Goal: Transaction & Acquisition: Purchase product/service

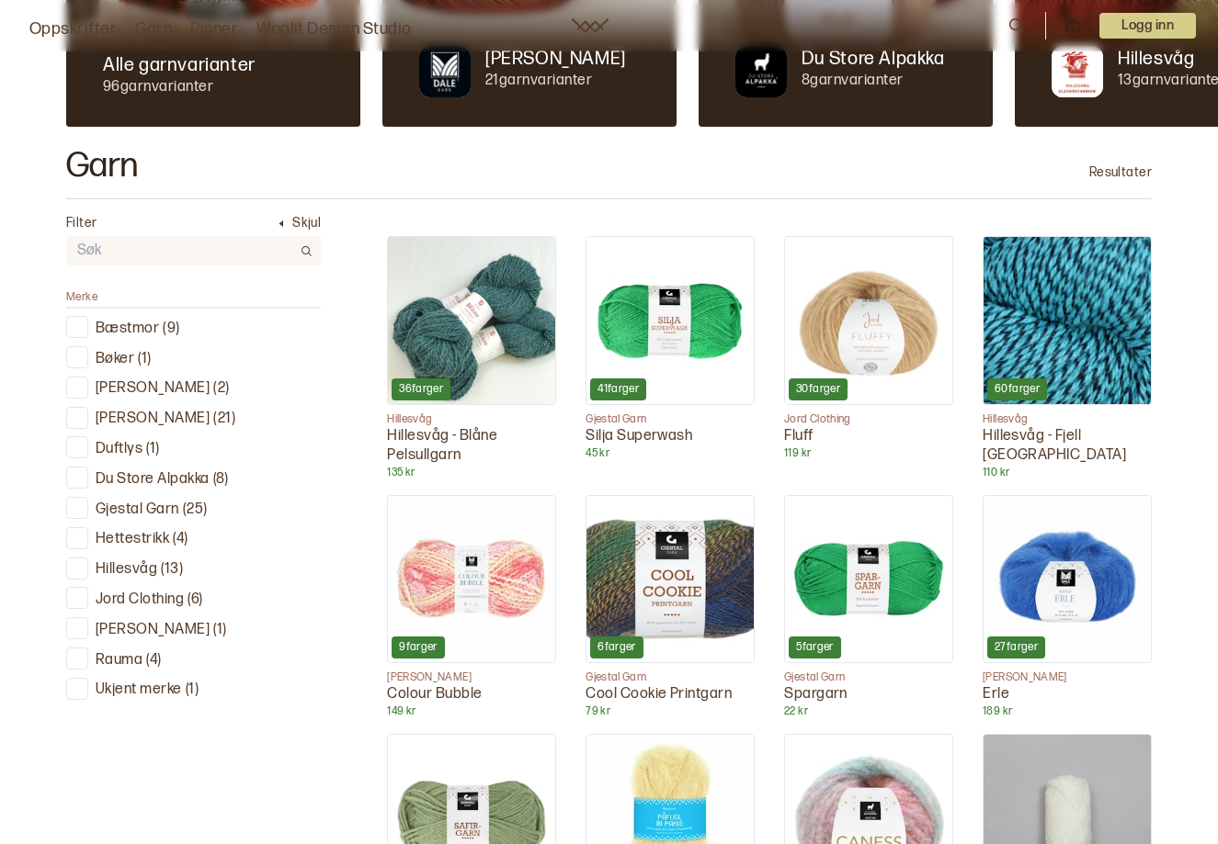
scroll to position [418, 0]
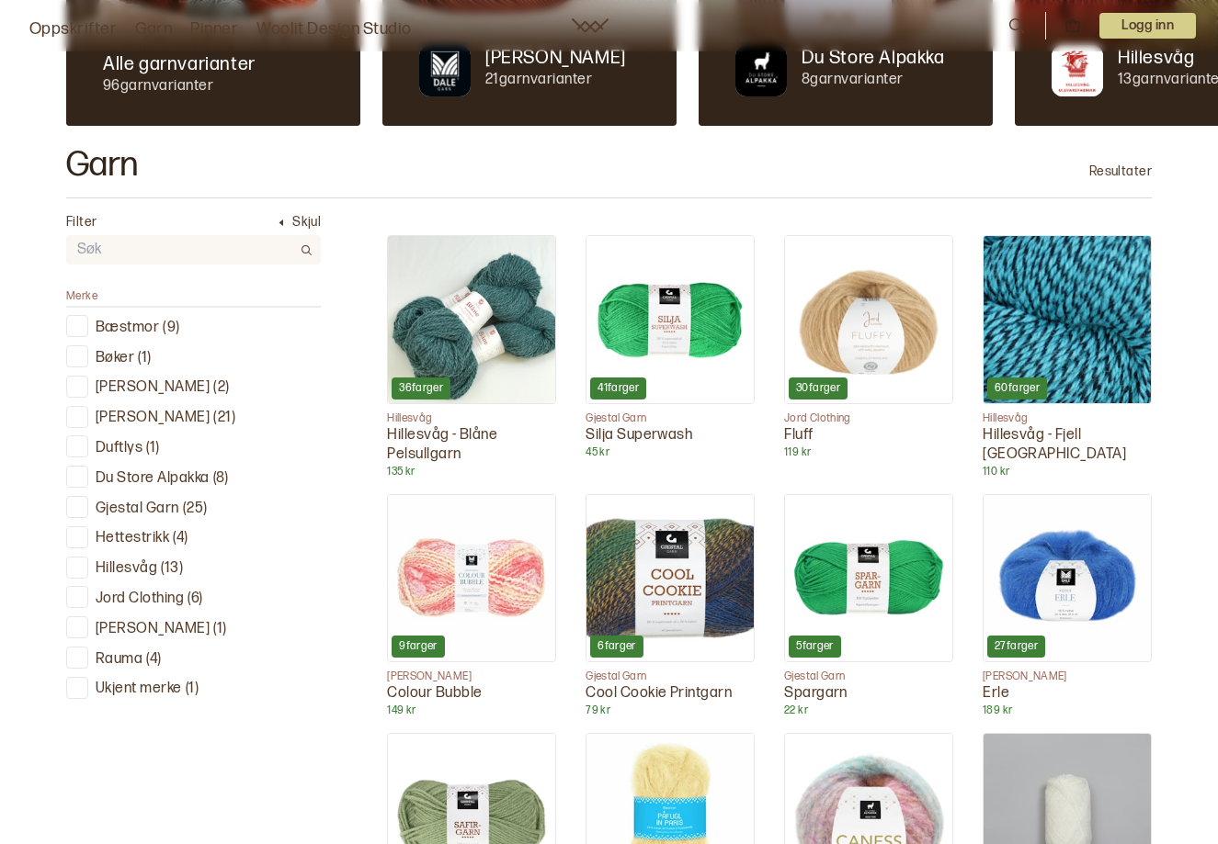
click at [146, 505] on p "Gjestal Garn" at bounding box center [138, 509] width 84 height 19
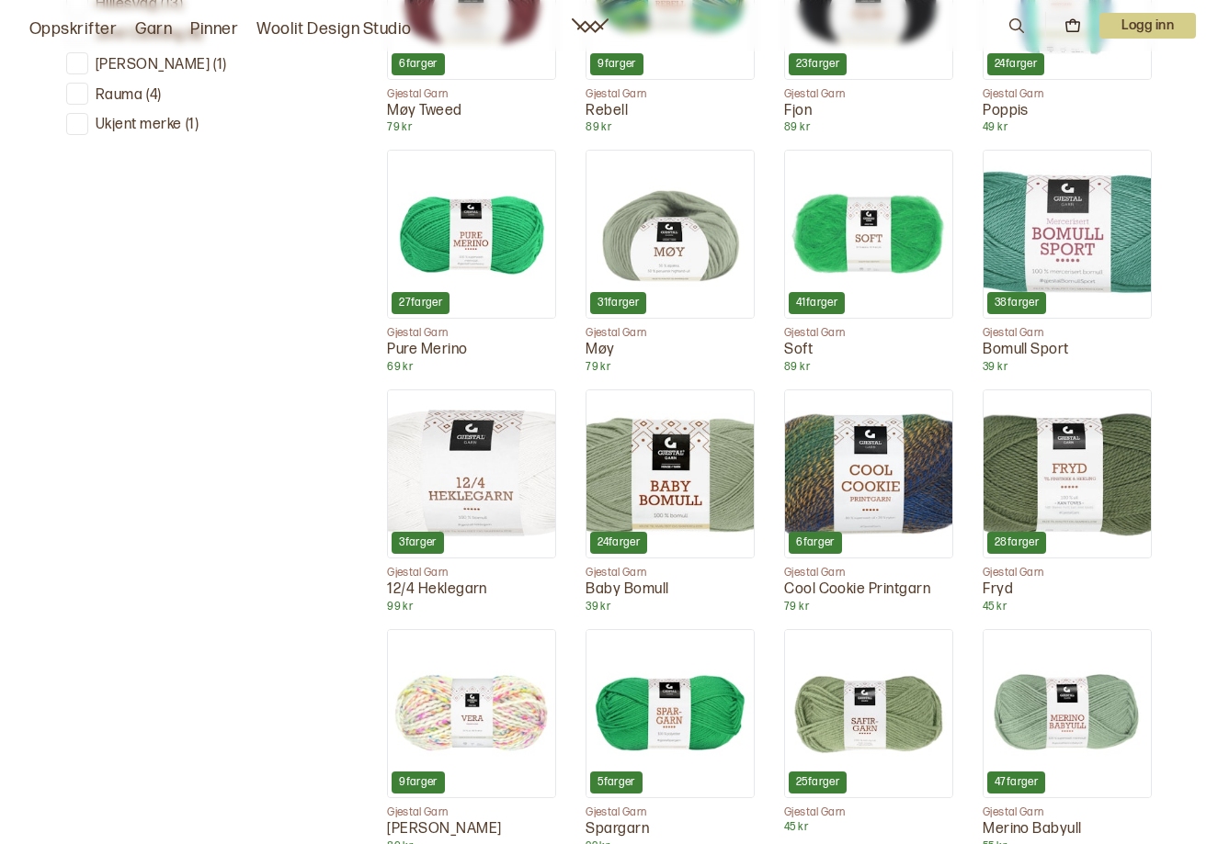
scroll to position [1014, 0]
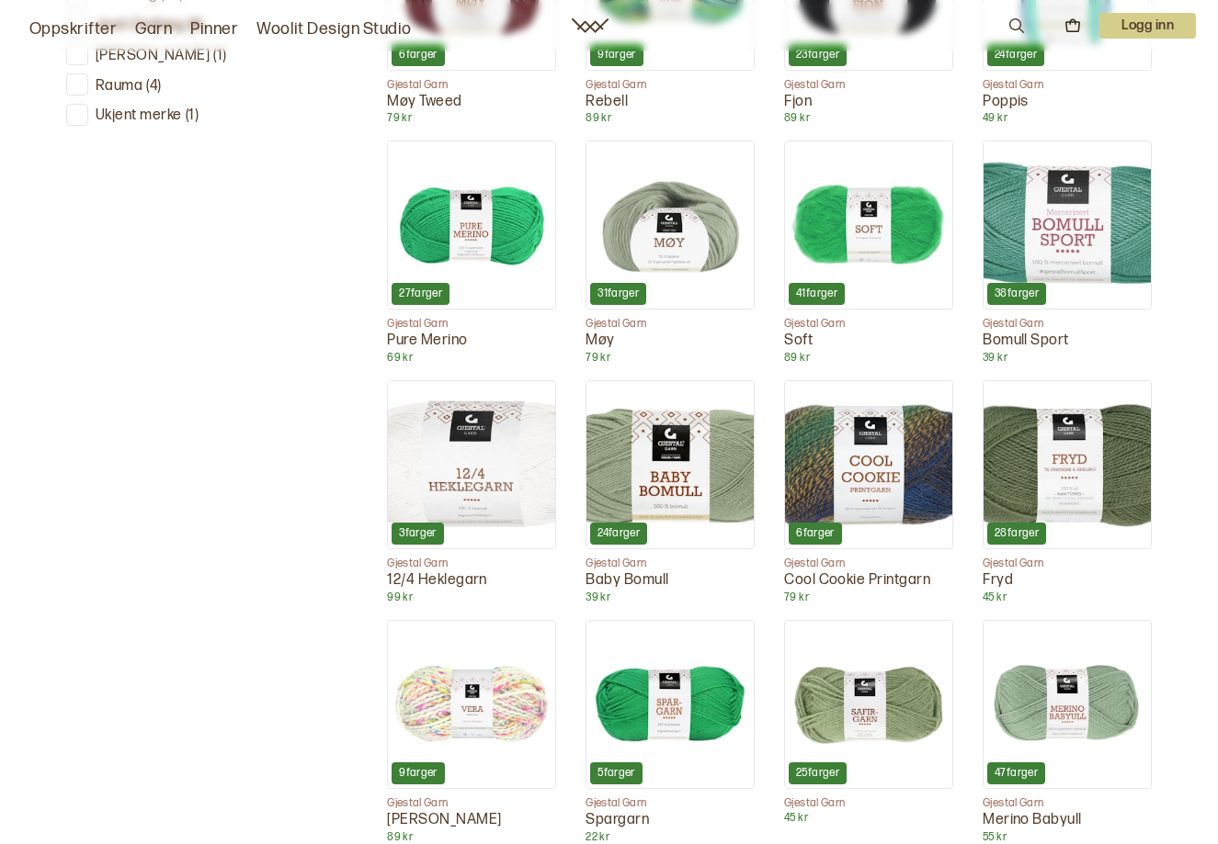
click at [878, 455] on img at bounding box center [868, 464] width 167 height 167
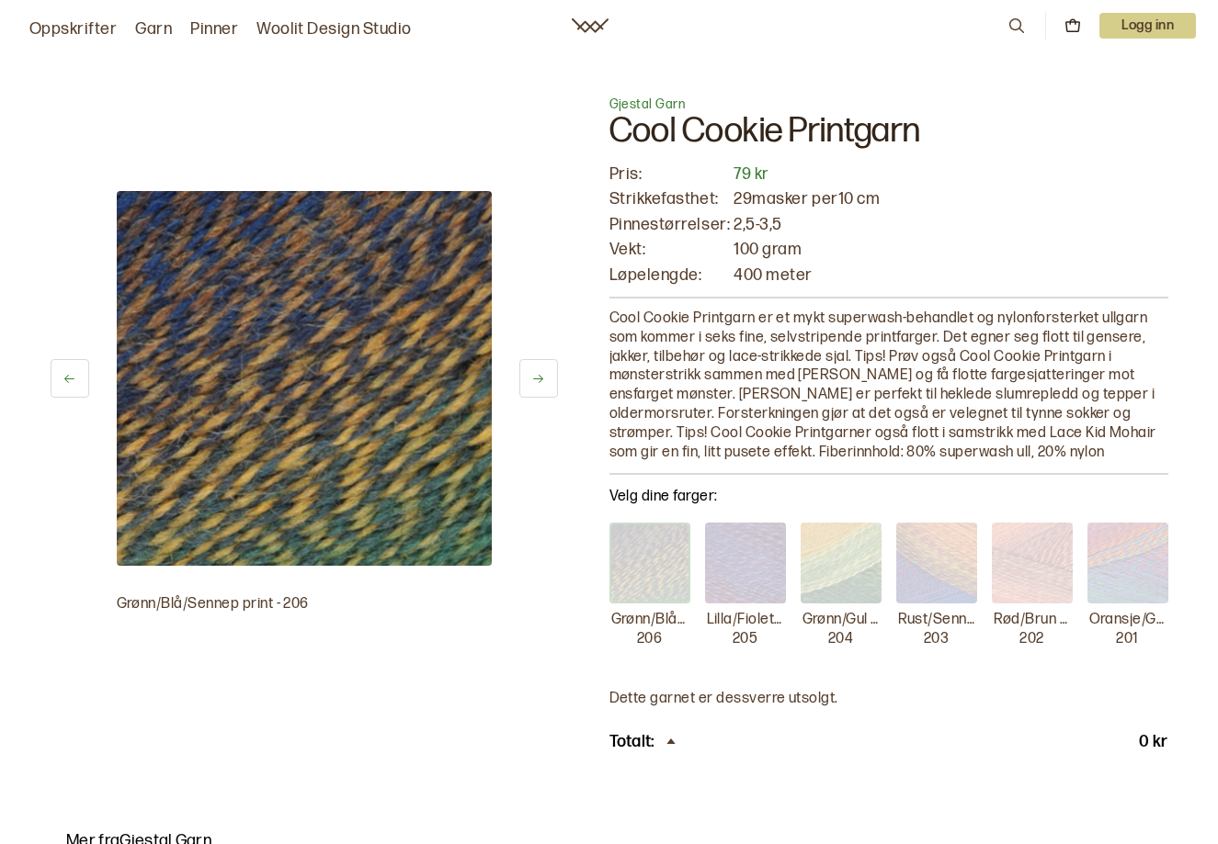
click at [646, 565] on img at bounding box center [649, 563] width 81 height 81
click at [745, 560] on img at bounding box center [745, 563] width 81 height 81
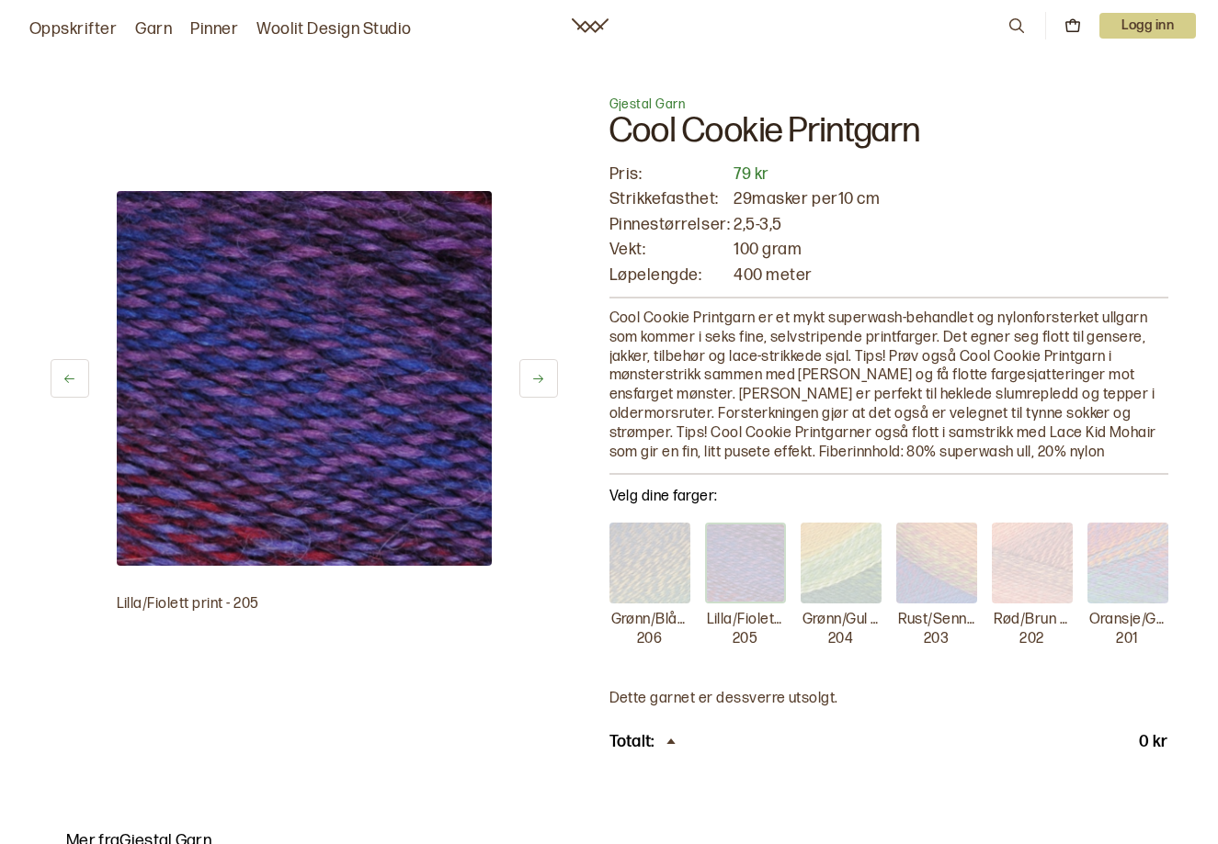
click at [849, 553] on img at bounding box center [840, 563] width 81 height 81
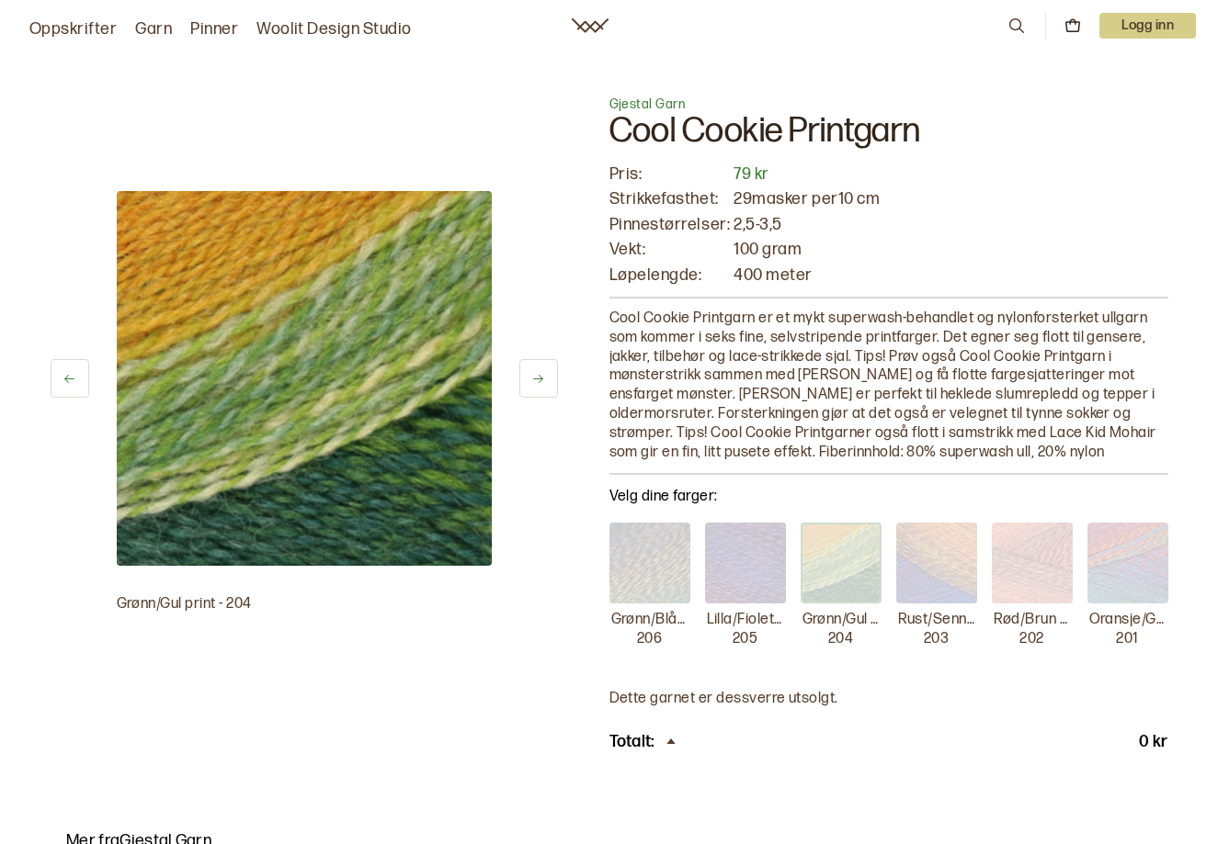
click at [947, 550] on img at bounding box center [936, 563] width 81 height 81
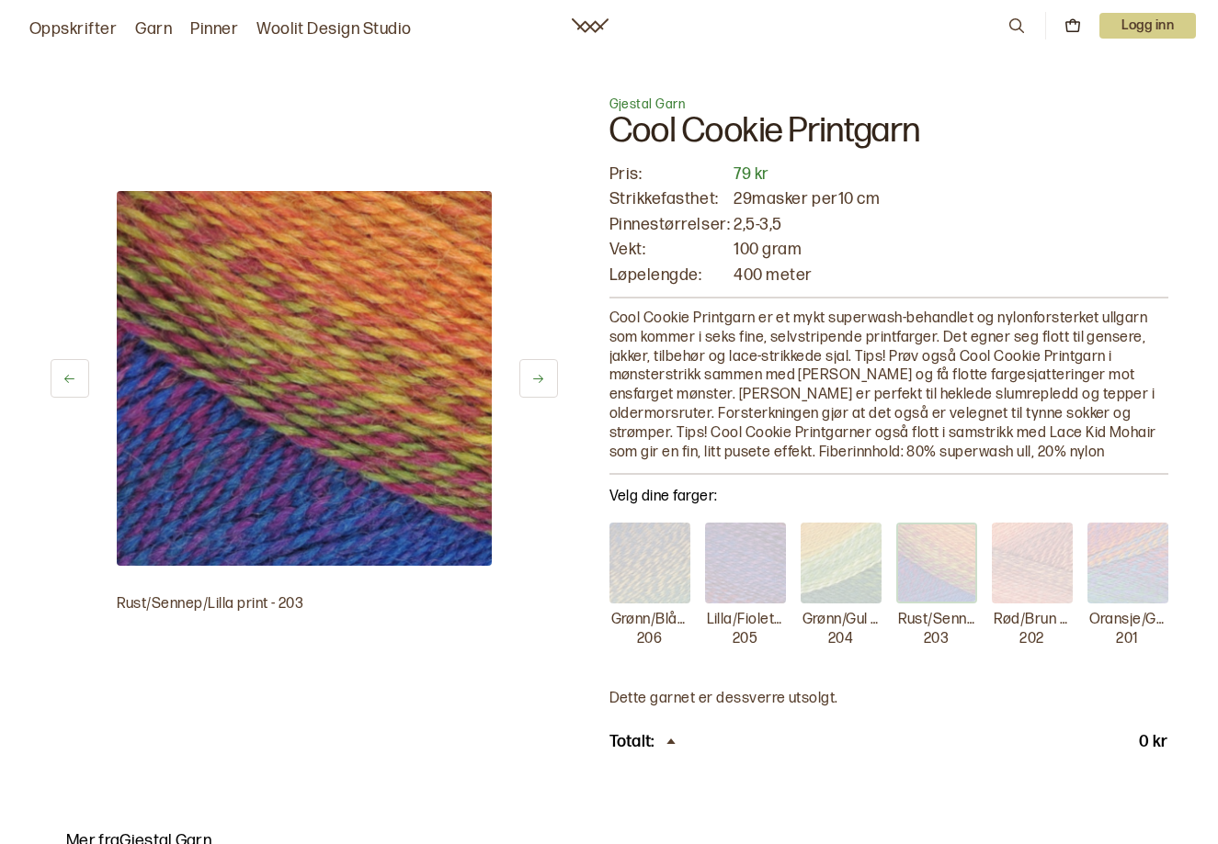
click at [1036, 554] on img at bounding box center [1031, 563] width 81 height 81
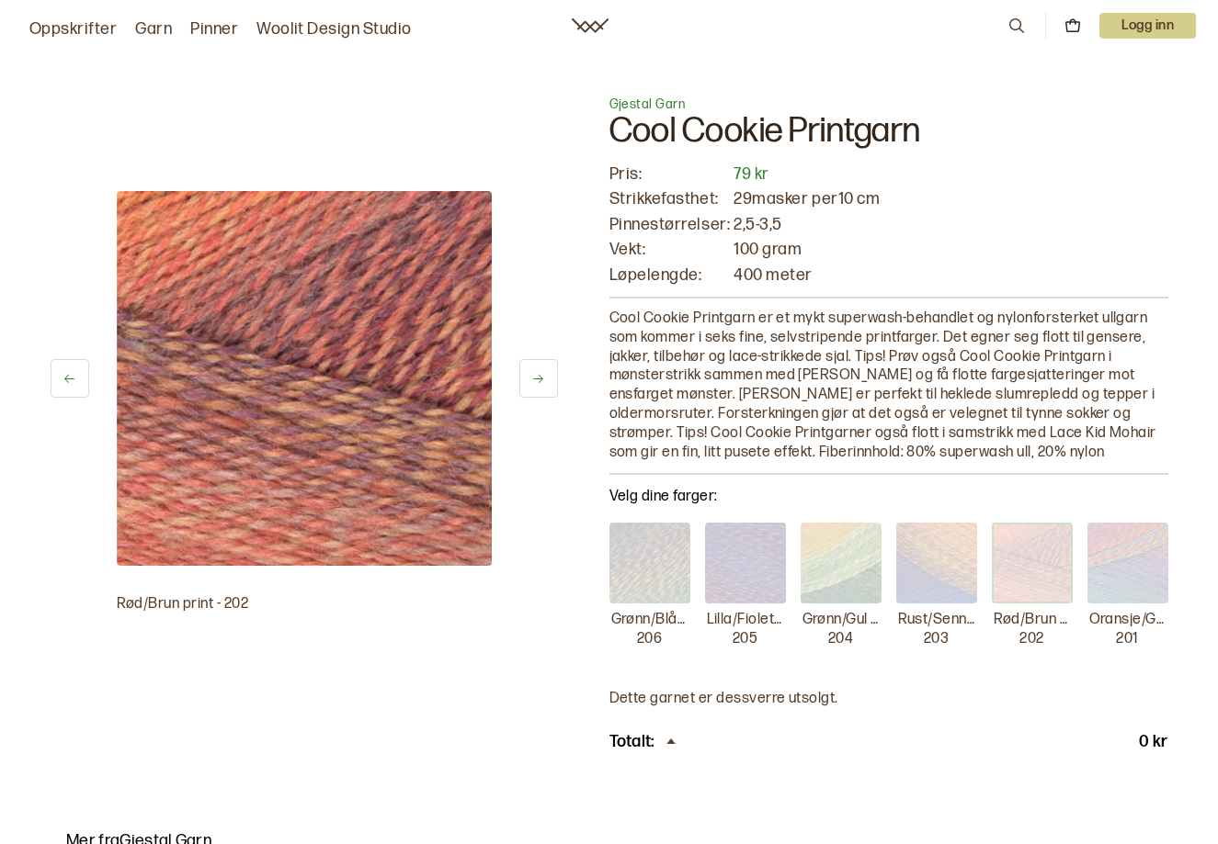
click at [1157, 549] on img at bounding box center [1127, 563] width 81 height 81
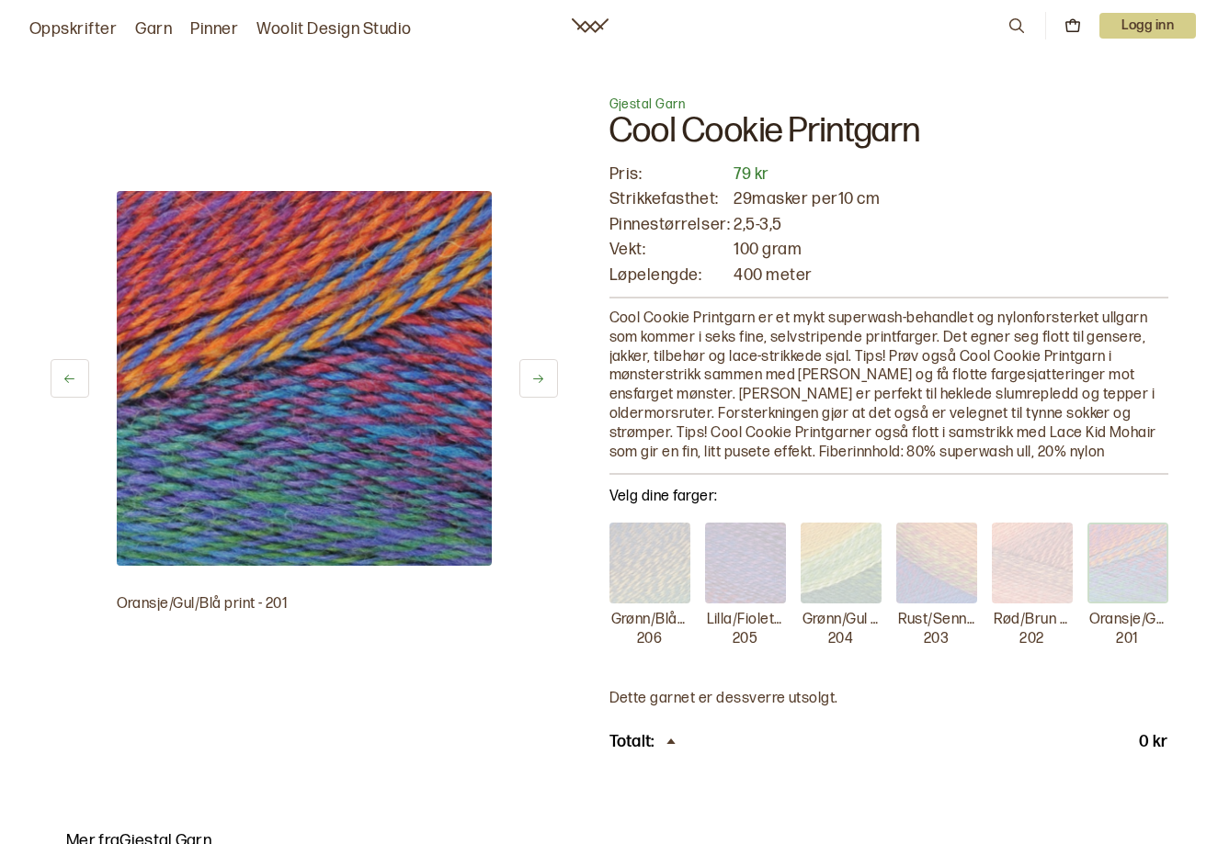
click at [652, 561] on img at bounding box center [649, 563] width 81 height 81
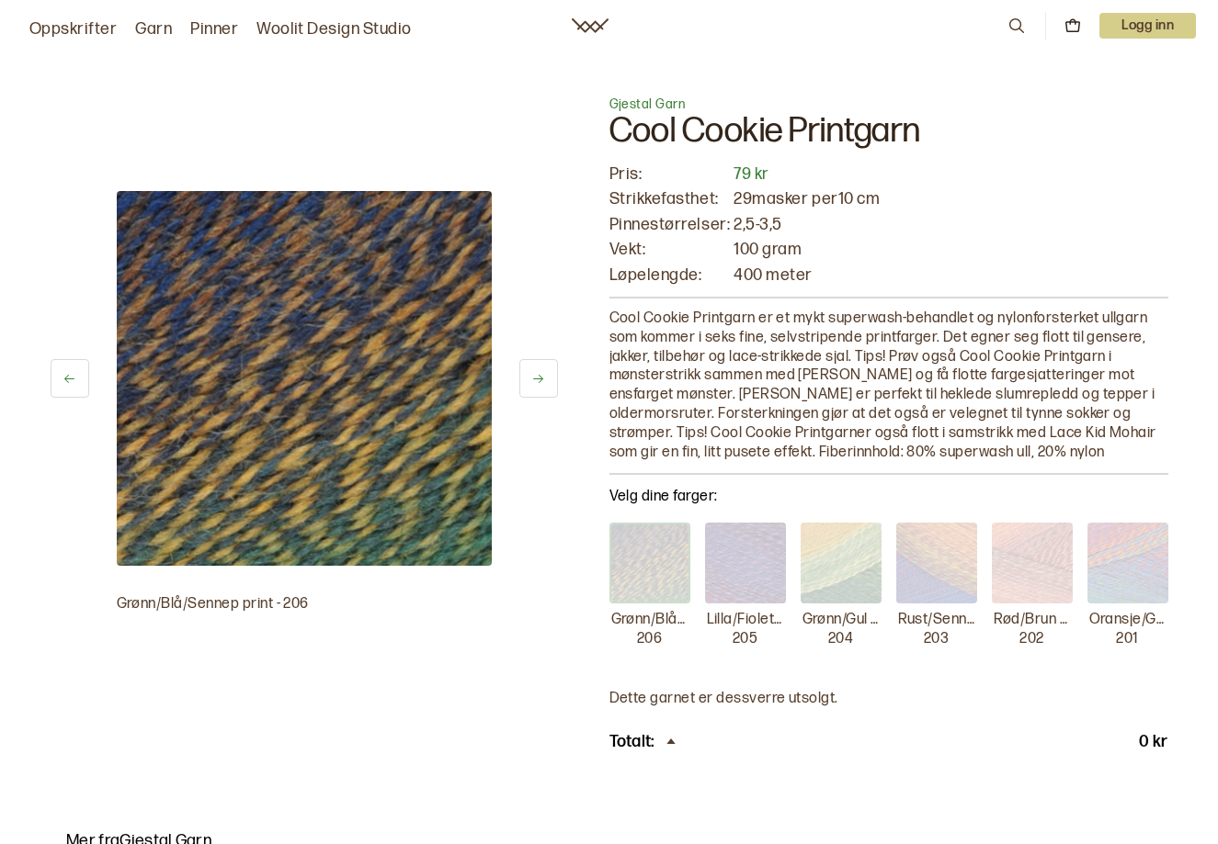
click at [751, 569] on img at bounding box center [745, 563] width 81 height 81
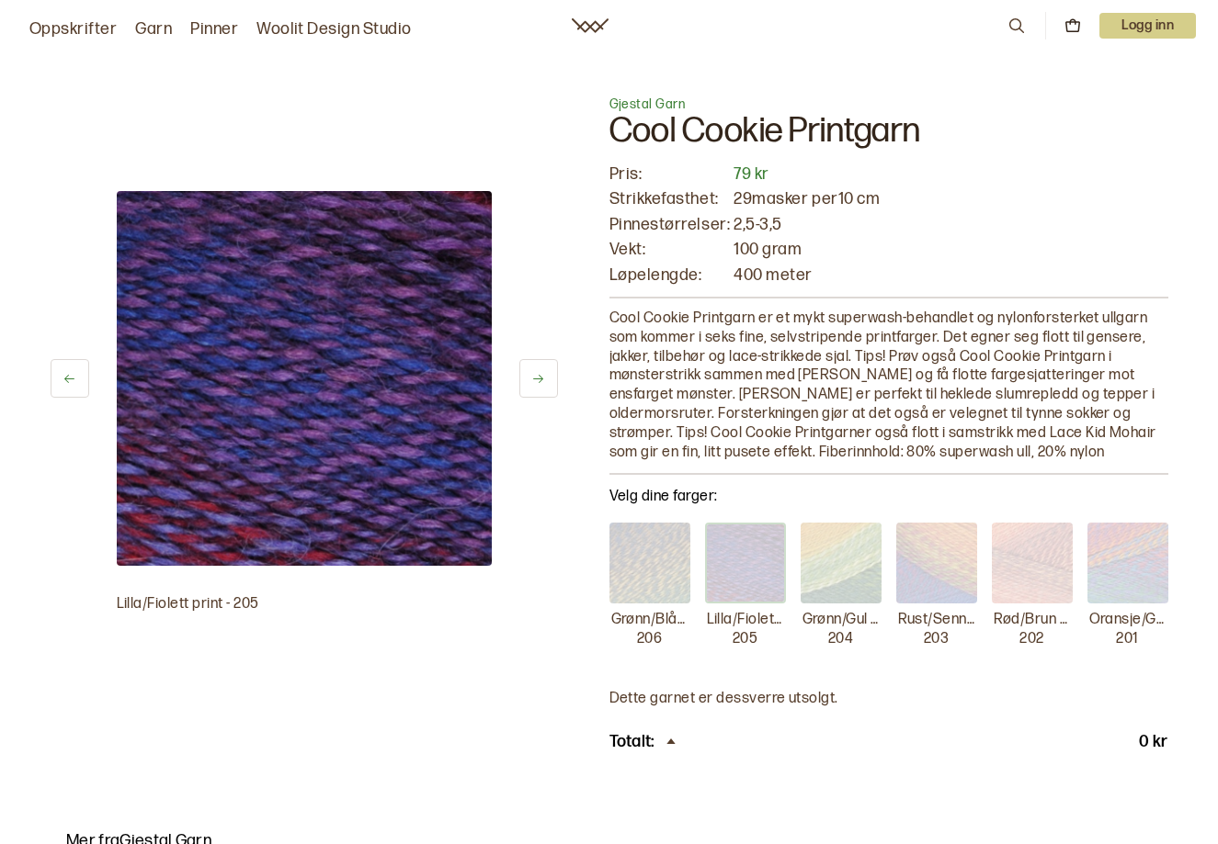
click at [861, 574] on img at bounding box center [840, 563] width 81 height 81
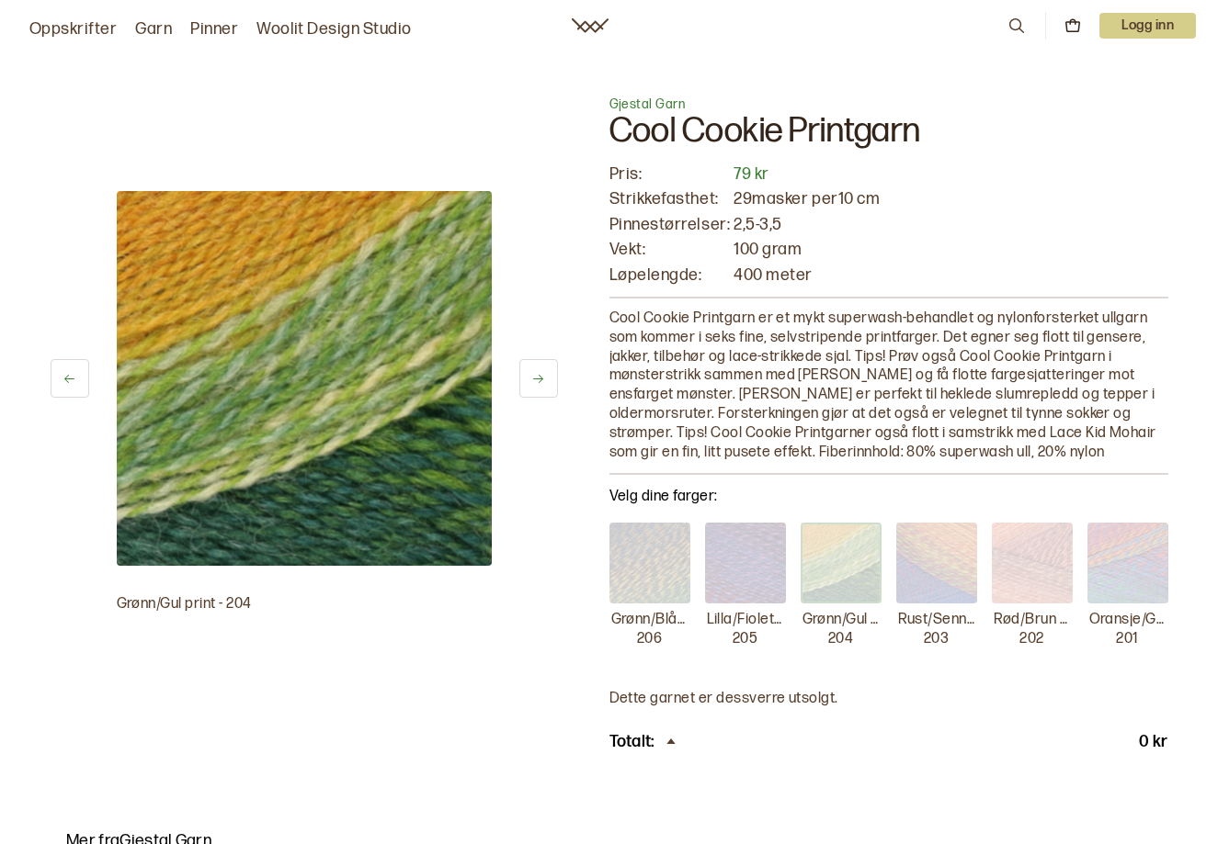
click at [915, 563] on img at bounding box center [936, 563] width 81 height 81
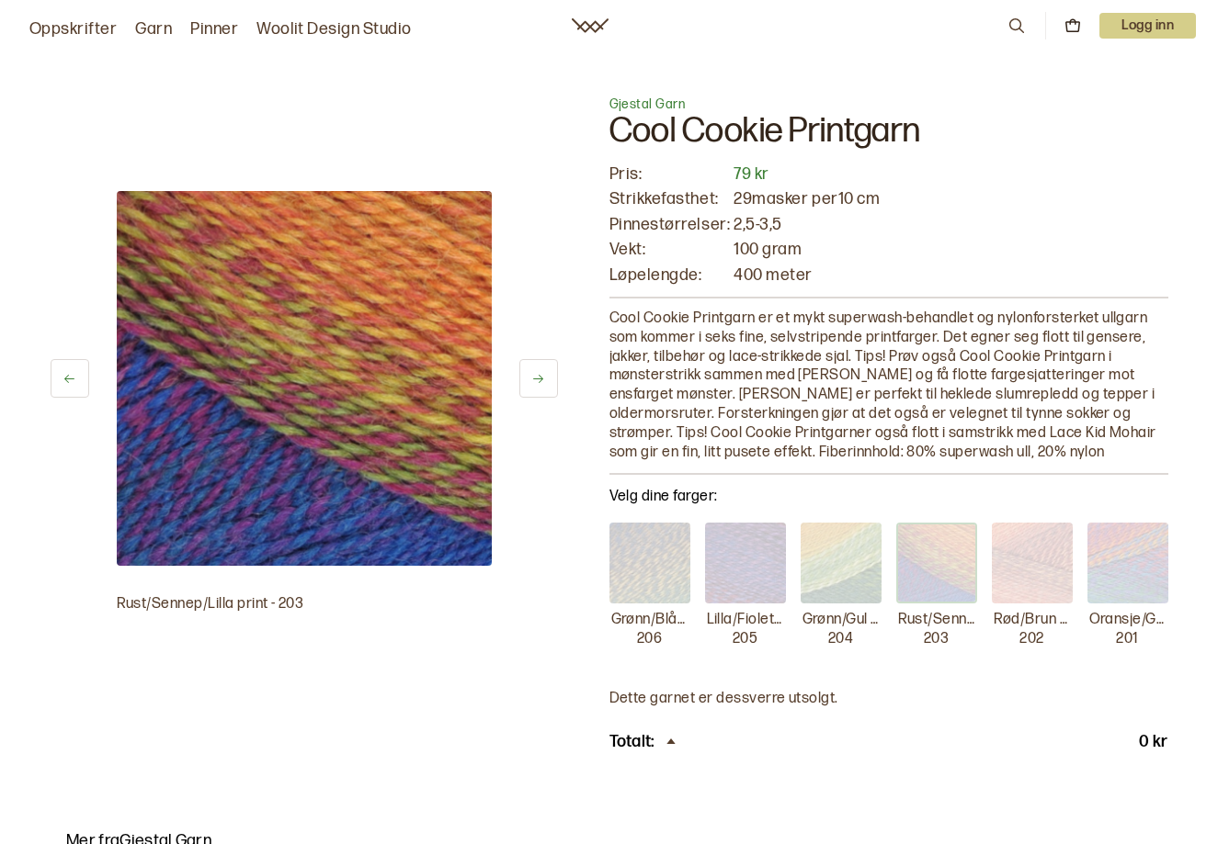
click at [1004, 563] on img at bounding box center [1031, 563] width 81 height 81
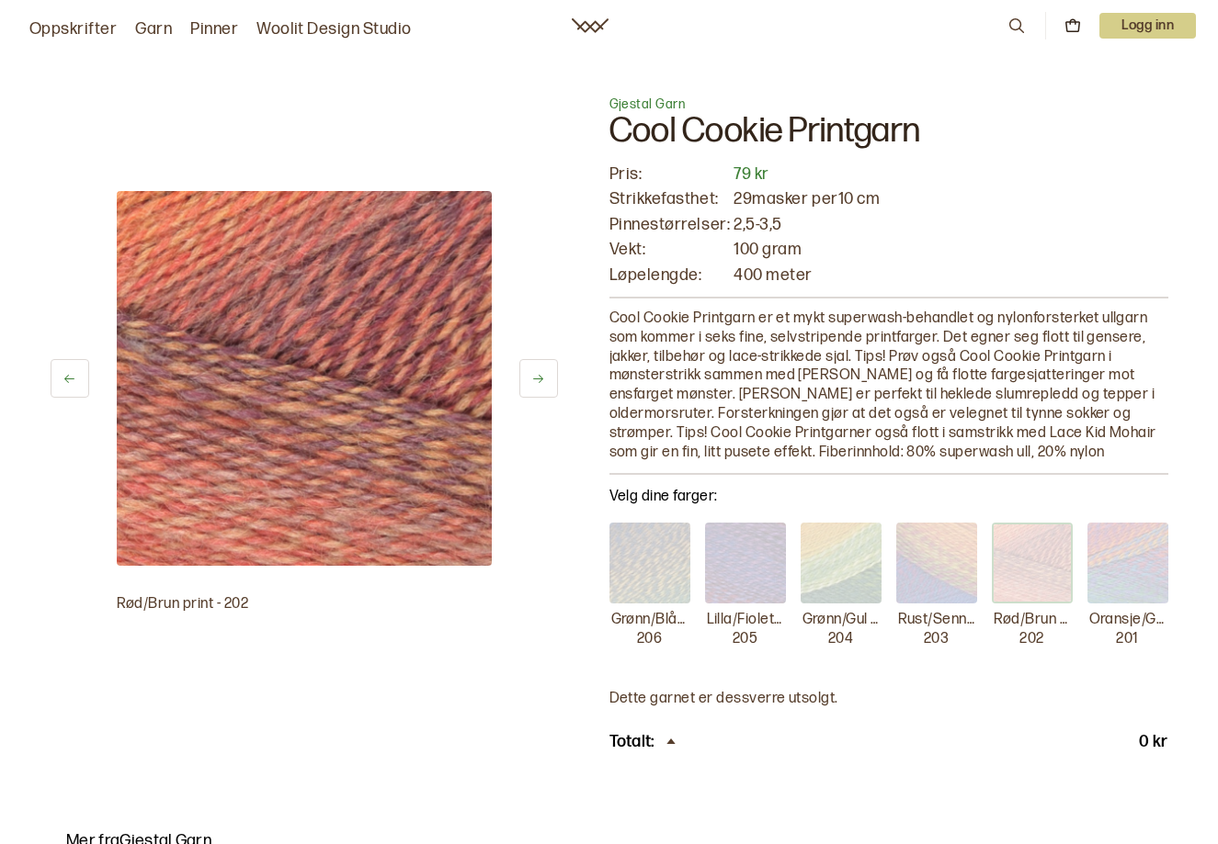
click at [1090, 568] on img at bounding box center [1127, 563] width 81 height 81
